Goal: Information Seeking & Learning: Check status

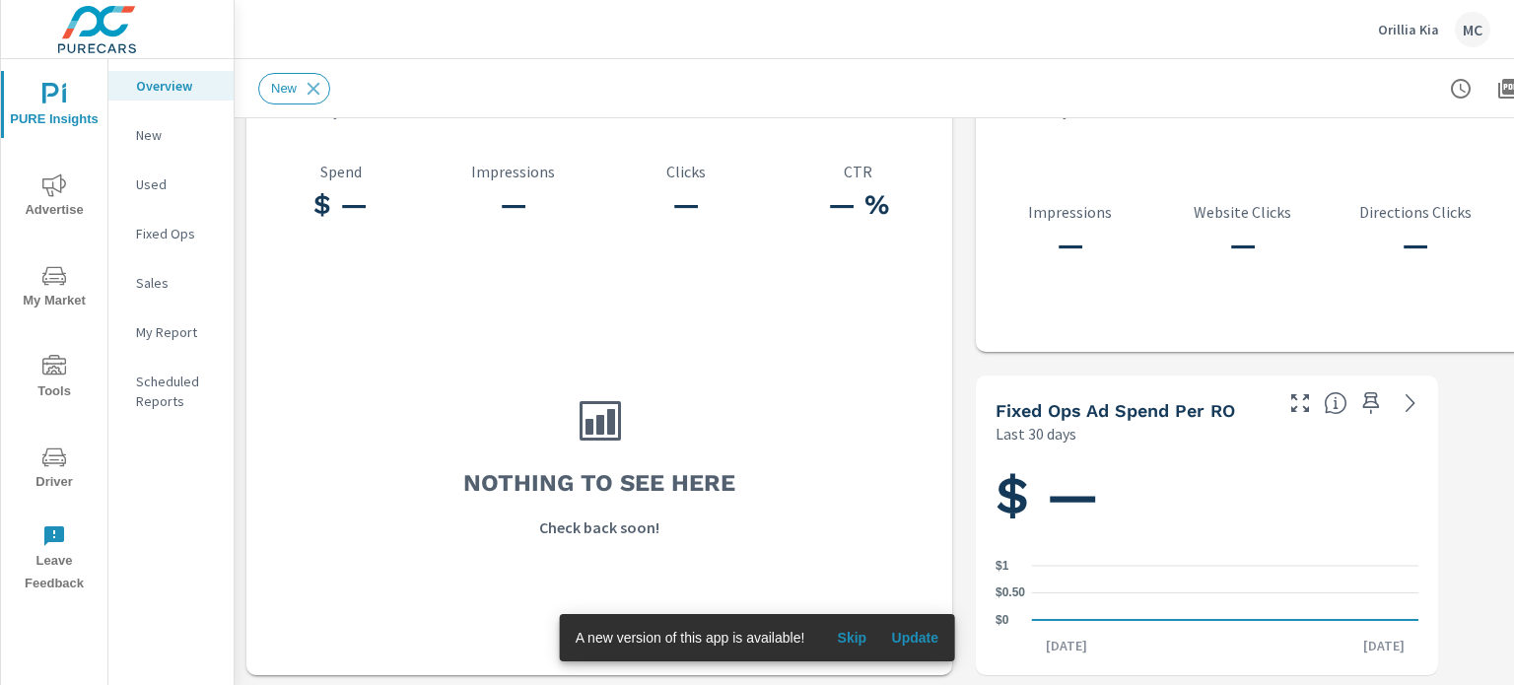
scroll to position [2682, 0]
click at [158, 336] on p "My Report" at bounding box center [177, 332] width 82 height 20
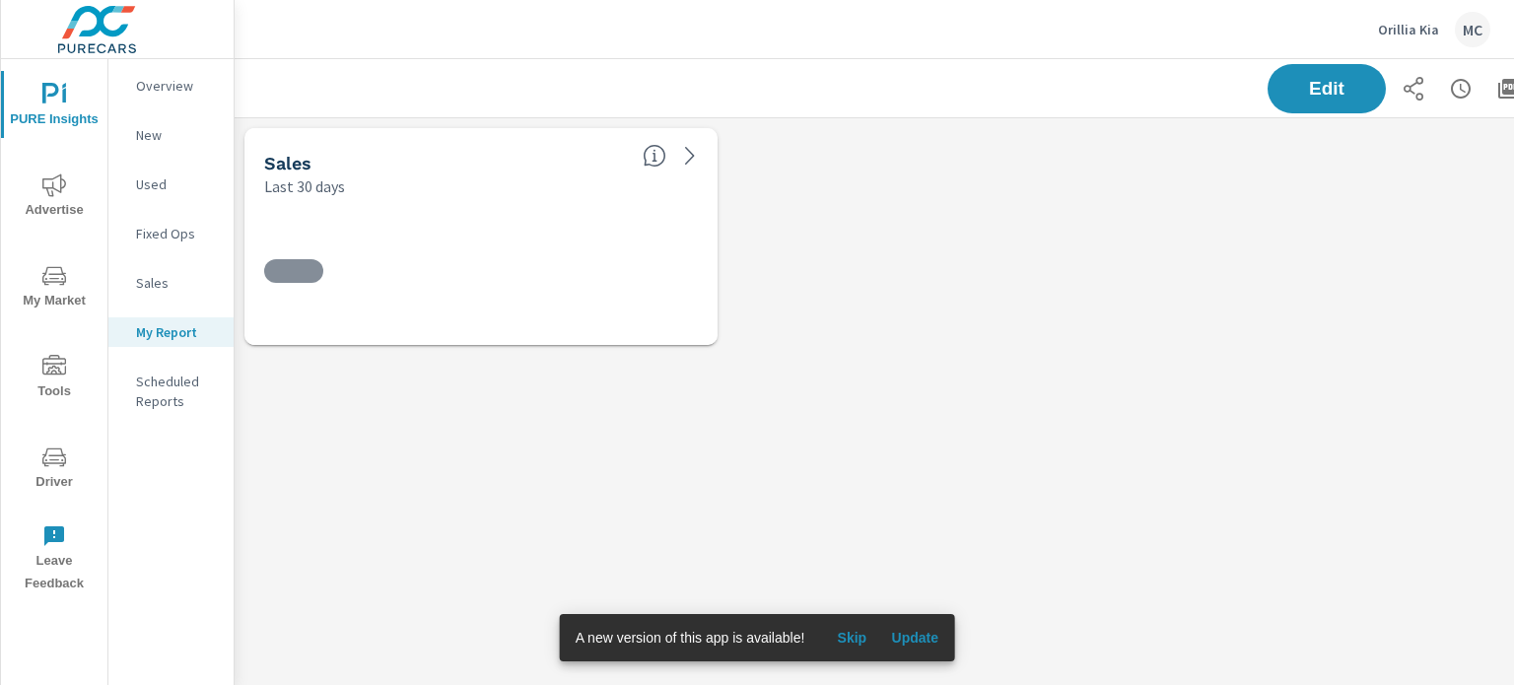
scroll to position [267, 1490]
click at [55, 176] on icon "nav menu" at bounding box center [54, 185] width 24 height 23
